Goal: Information Seeking & Learning: Find specific fact

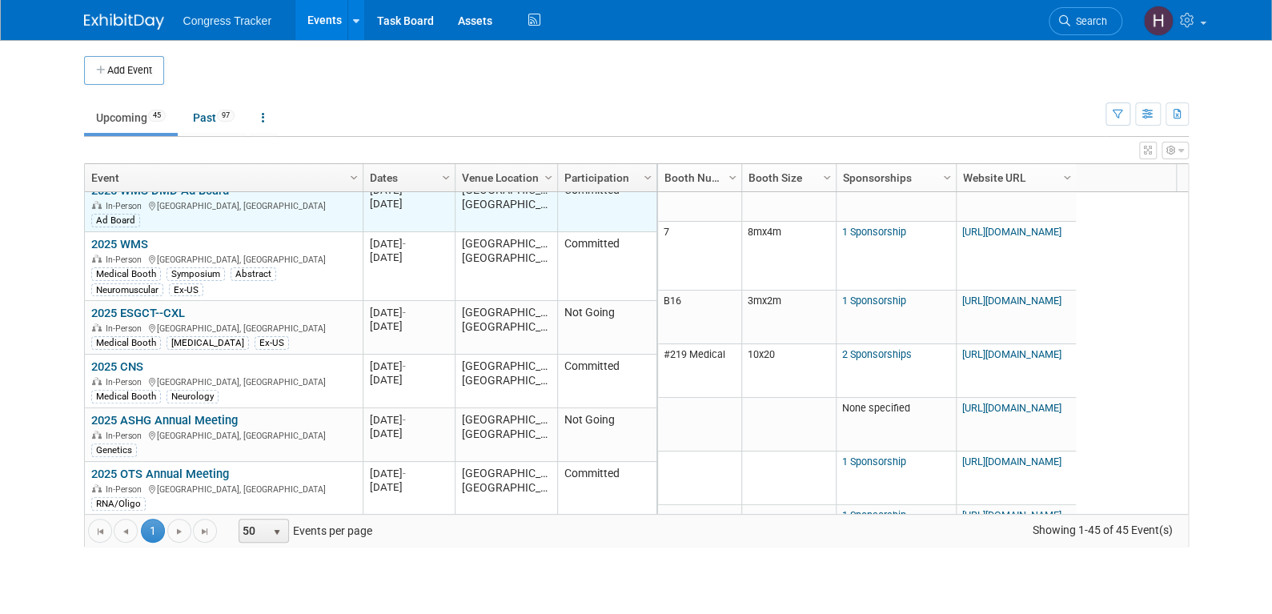
scroll to position [288, 0]
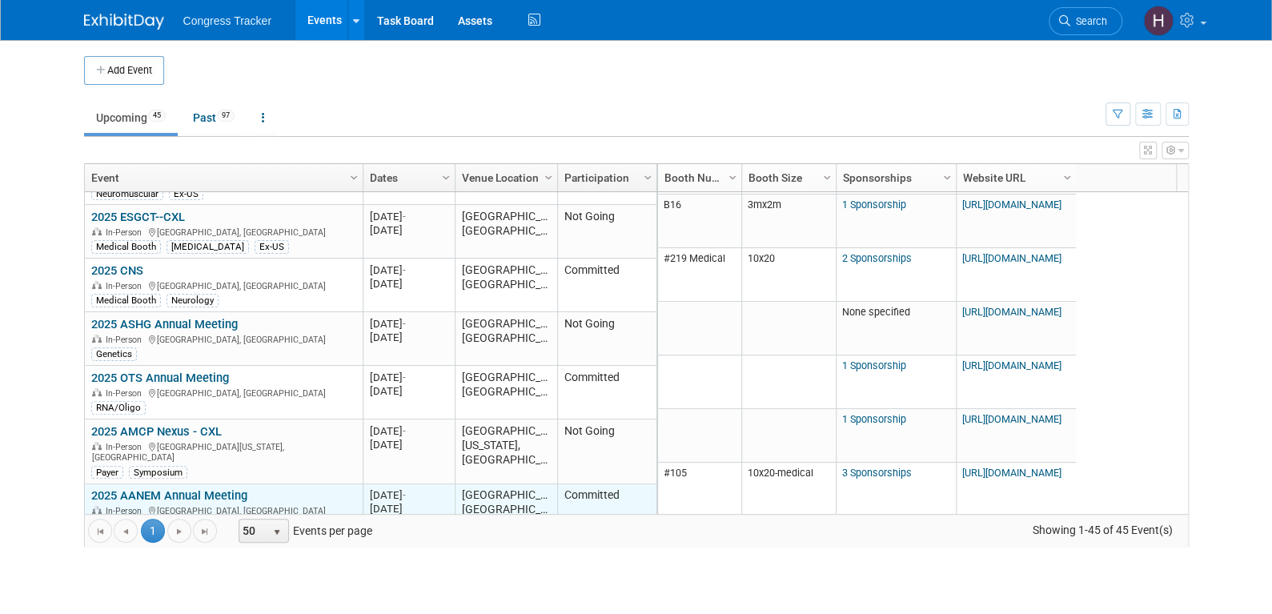
click at [168, 488] on link "2025 AANEM Annual Meeting" at bounding box center [169, 495] width 156 height 14
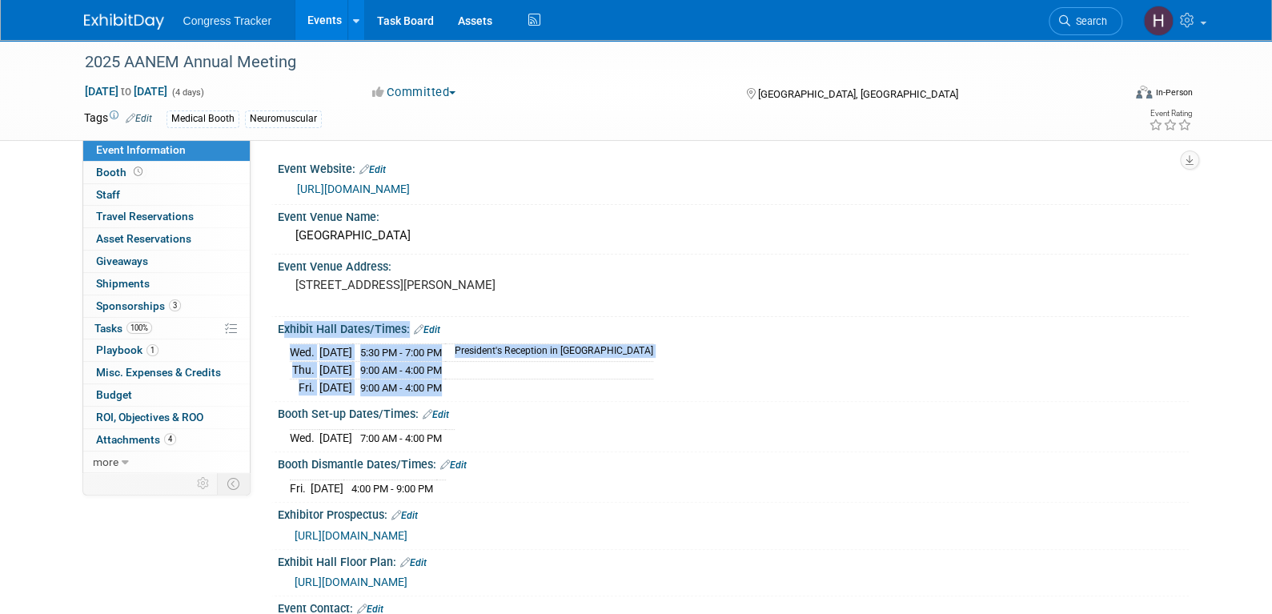
drag, startPoint x: 479, startPoint y: 383, endPoint x: 279, endPoint y: 332, distance: 206.4
click at [279, 332] on div "Exhibit Hall Dates/Times: Edit Wed. Oct 29, 2025 5:30 PM - 7:00 PM President's …" at bounding box center [730, 359] width 918 height 85
copy div "Exhibit Hall Dates/Times: Edit Wed. Oct 29, 2025 5:30 PM - 7:00 PM President's …"
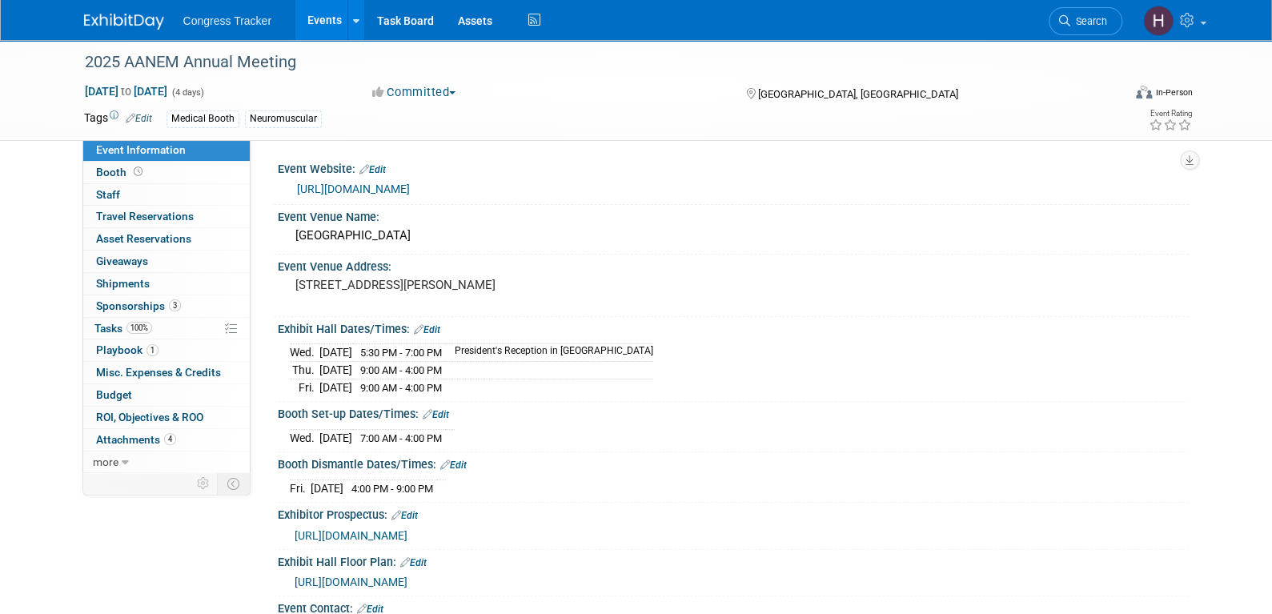
click at [607, 402] on div "Booth Set-up Dates/Times: Edit" at bounding box center [733, 412] width 911 height 21
drag, startPoint x: 279, startPoint y: 324, endPoint x: 686, endPoint y: 355, distance: 408.6
click at [686, 355] on div "Exhibit Hall Dates/Times: Edit Wed. Oct 29, 2025 5:30 PM - 7:00 PM President's …" at bounding box center [730, 359] width 918 height 85
copy div "Exhibit Hall Dates/Times: Edit"
click at [407, 580] on span "https://www.aanem.org/docs/default-source/documents/exibits-sponsorships/exhibi…" at bounding box center [351, 582] width 113 height 13
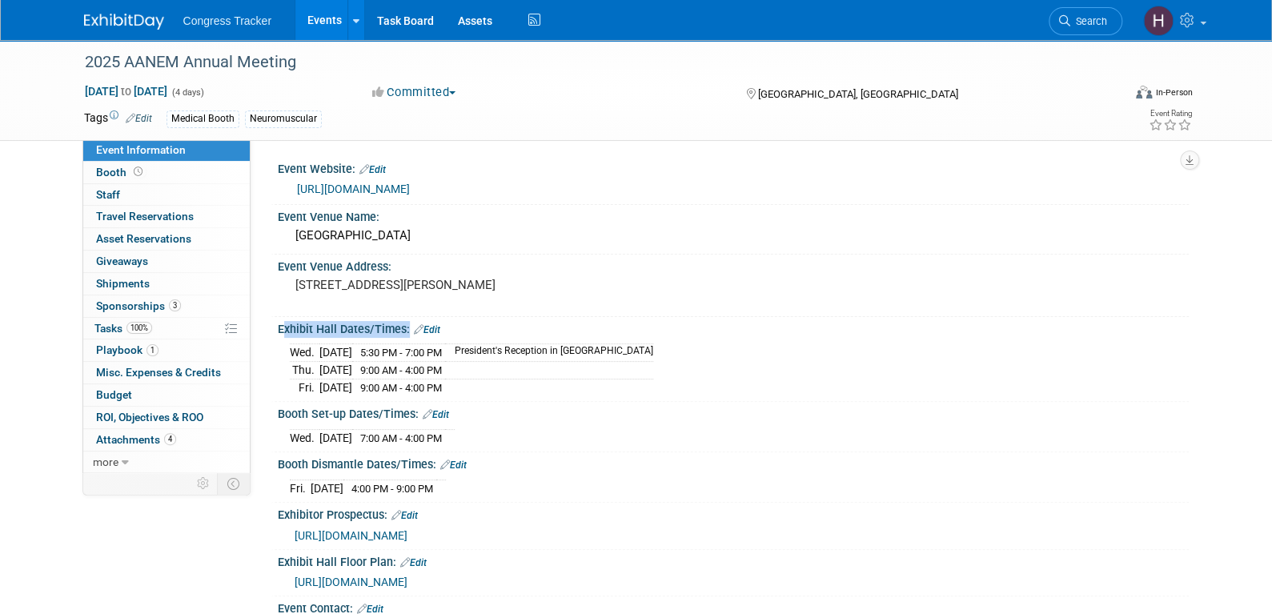
click at [310, 20] on link "Events" at bounding box center [324, 20] width 58 height 40
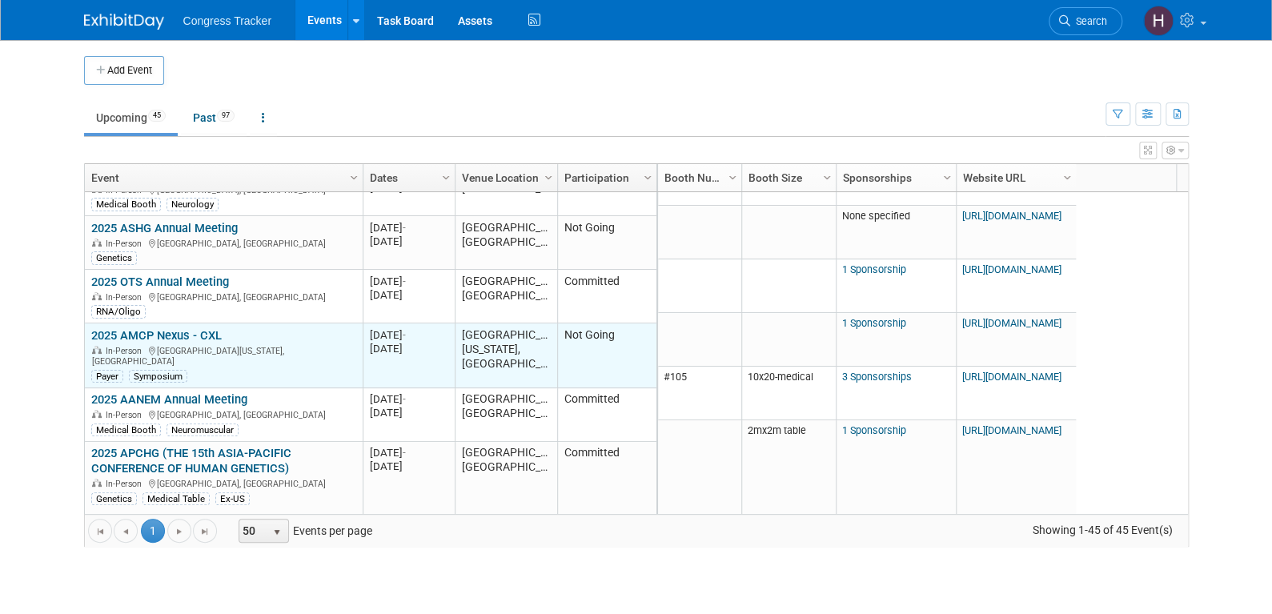
scroll to position [192, 0]
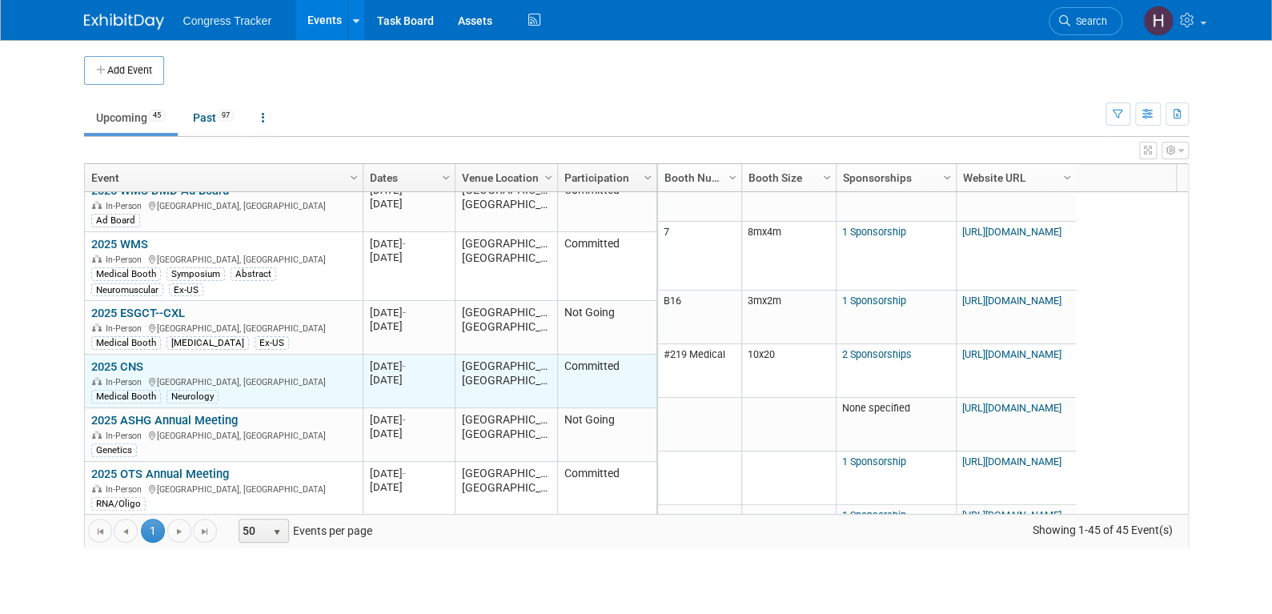
click at [116, 359] on link "2025 CNS" at bounding box center [117, 366] width 52 height 14
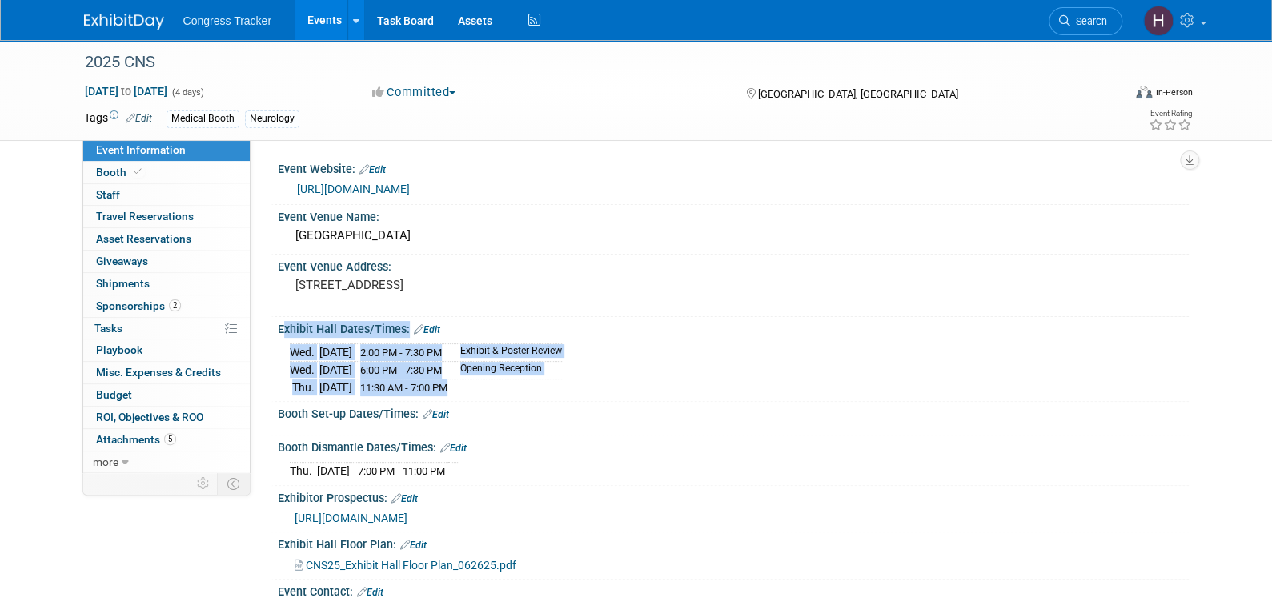
drag, startPoint x: 479, startPoint y: 387, endPoint x: 277, endPoint y: 329, distance: 210.8
click at [277, 329] on div "Exhibit Hall Dates/Times: Edit [DATE] 2:00 PM - 7:30 PM Exhibit & Poster Review…" at bounding box center [730, 359] width 918 height 85
copy div "Exhibit Hall Dates/Times: Edit [DATE] 2:00 PM - 7:30 PM Exhibit & Poster Review…"
click at [410, 185] on link "[URL][DOMAIN_NAME]" at bounding box center [353, 188] width 113 height 13
